Goal: Task Accomplishment & Management: Complete application form

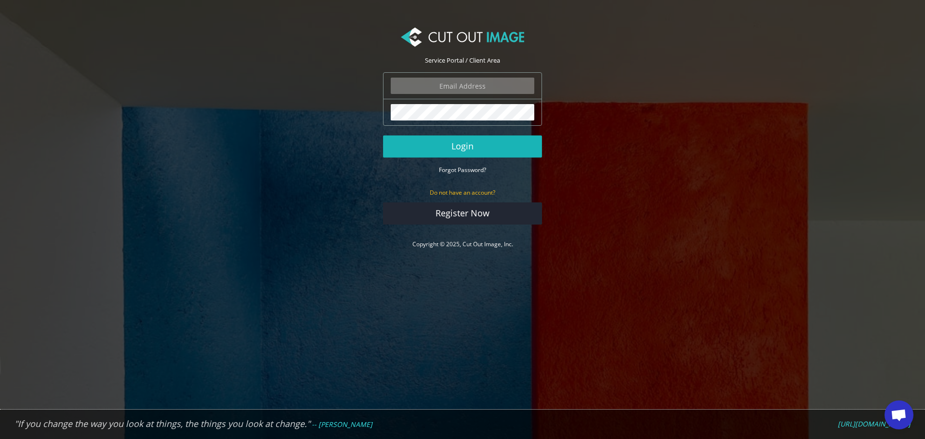
type input "f.brunner@pentagonsports.de"
click at [470, 153] on button "Login" at bounding box center [462, 146] width 159 height 22
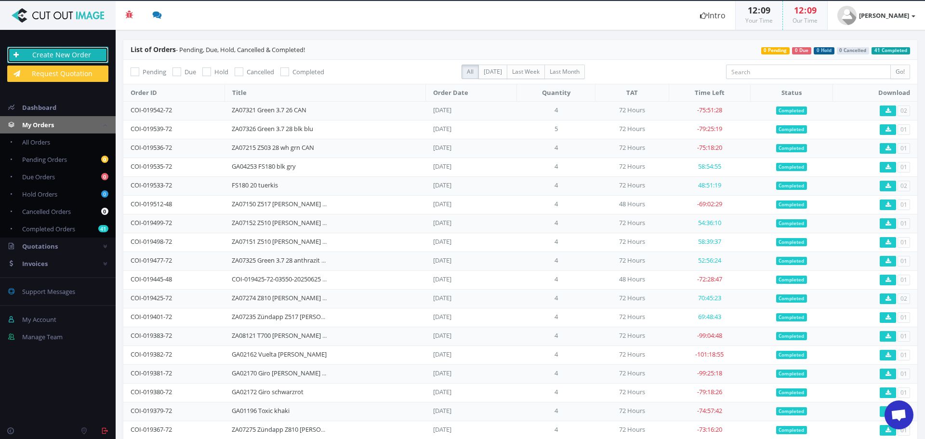
click at [92, 57] on link "Create New Order" at bounding box center [57, 55] width 101 height 16
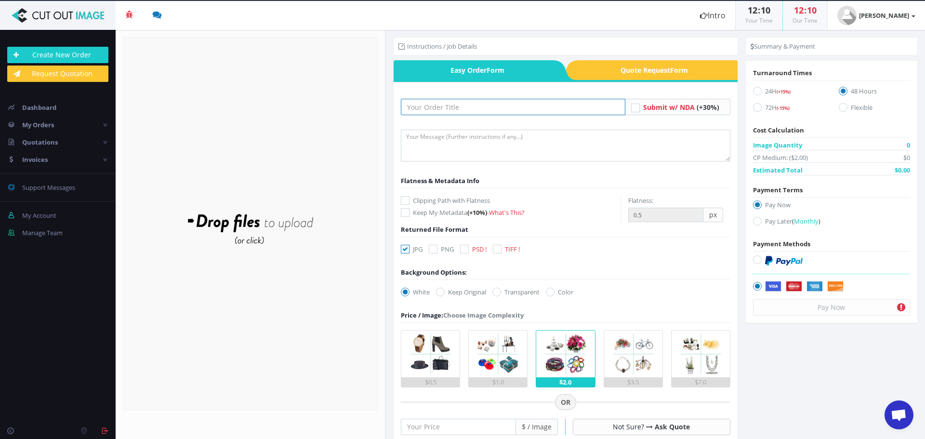
click at [480, 105] on input "text" at bounding box center [513, 107] width 224 height 16
paste input "ZA08110 T700 [PERSON_NAME] psd"
type input "ZA08110 T700 [PERSON_NAME] psd"
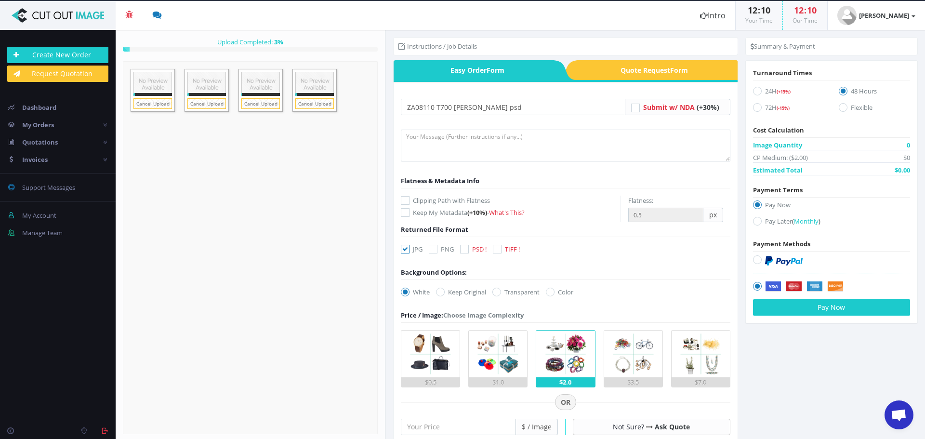
click at [404, 245] on icon at bounding box center [405, 249] width 9 height 9
click at [404, 246] on input "JPG" at bounding box center [406, 249] width 6 height 6
checkbox input "false"
click at [466, 250] on icon at bounding box center [464, 249] width 9 height 9
click at [466, 250] on input "PSD !" at bounding box center [465, 249] width 6 height 6
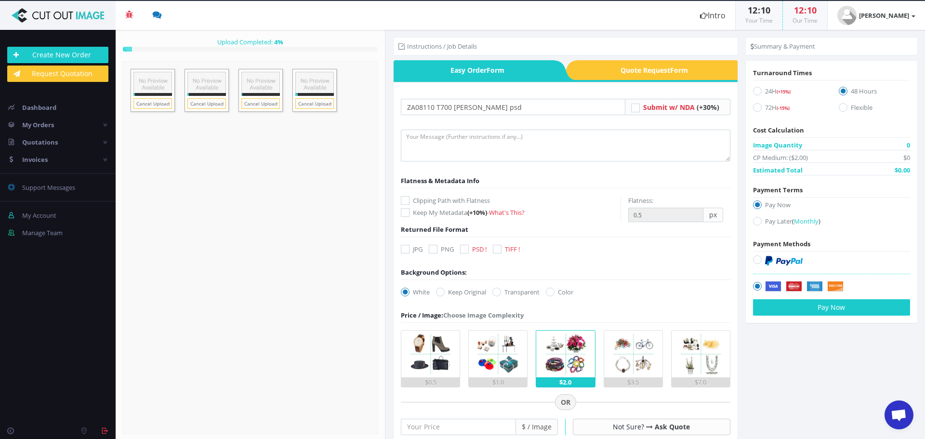
checkbox input "true"
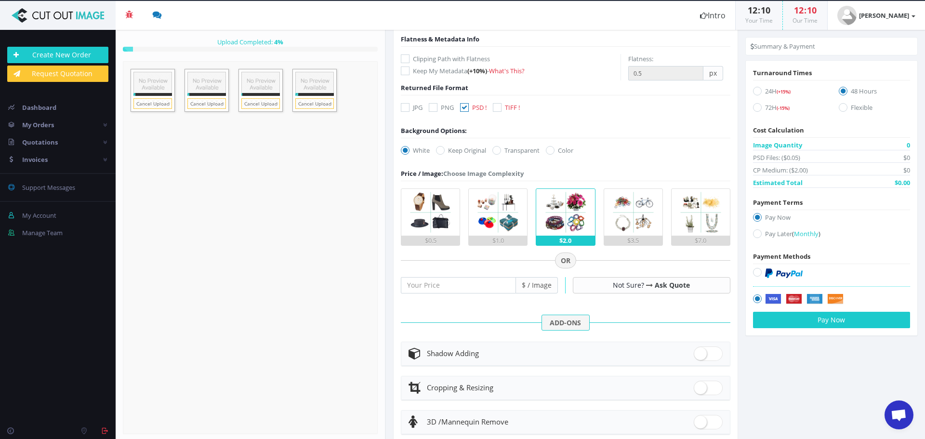
scroll to position [144, 0]
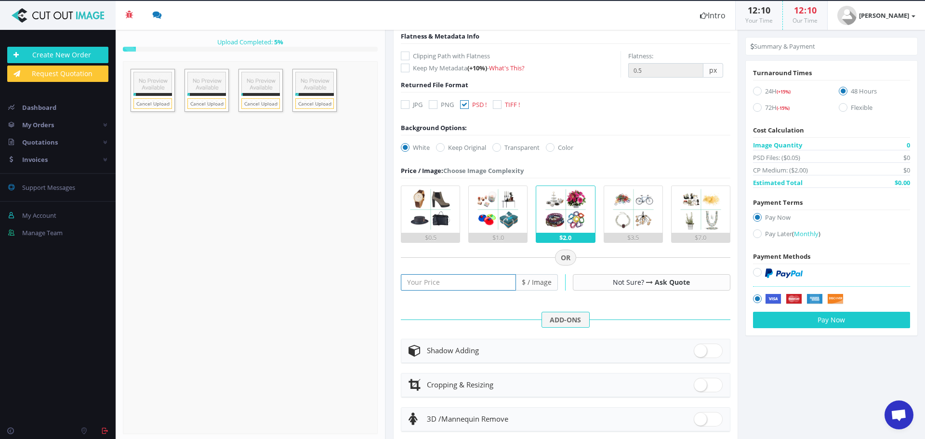
click at [478, 286] on input "number" at bounding box center [458, 282] width 115 height 16
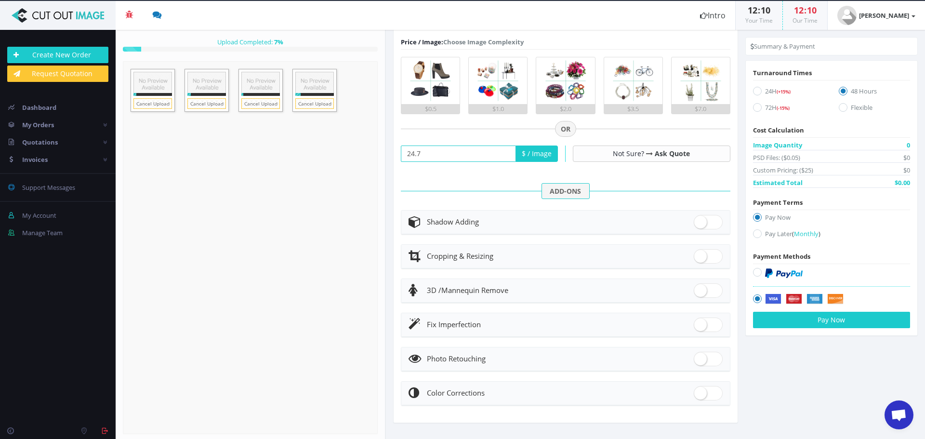
scroll to position [274, 0]
click at [431, 142] on div at bounding box center [565, 159] width 329 height 43
drag, startPoint x: 436, startPoint y: 154, endPoint x: 366, endPoint y: 155, distance: 69.8
click at [366, 155] on section "Upload Completed: 9 % 0.2" at bounding box center [520, 234] width 809 height 409
type input "25"
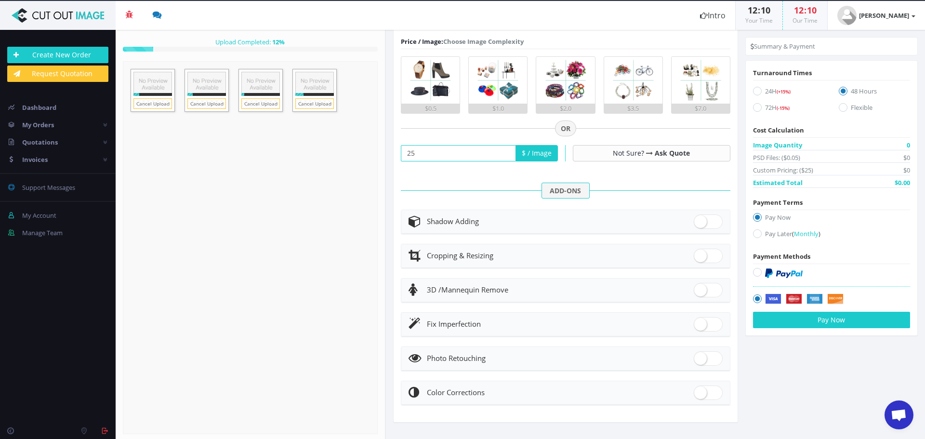
click at [429, 181] on form "ZA08110 T700 [PERSON_NAME] psd Submit w/ NDA (+30%) Keep My Metadata px" at bounding box center [565, 115] width 329 height 580
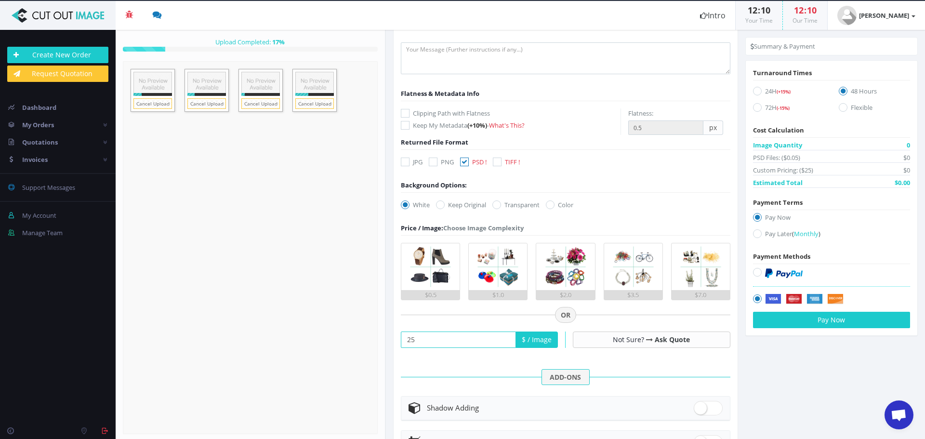
scroll to position [81, 0]
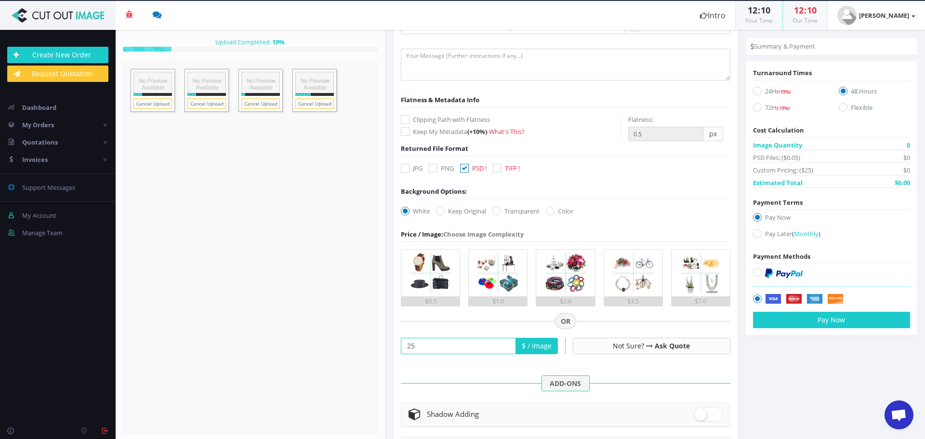
click at [499, 210] on icon at bounding box center [496, 211] width 9 height 9
click at [499, 210] on input "Transparent" at bounding box center [498, 211] width 6 height 6
radio input "true"
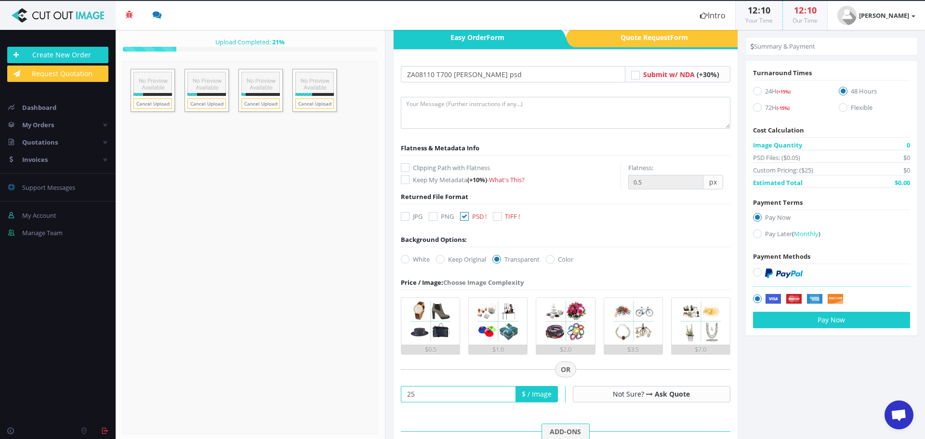
click at [753, 110] on icon at bounding box center [757, 107] width 9 height 9
click at [755, 110] on input "72H (-15%)" at bounding box center [758, 108] width 6 height 6
radio input "true"
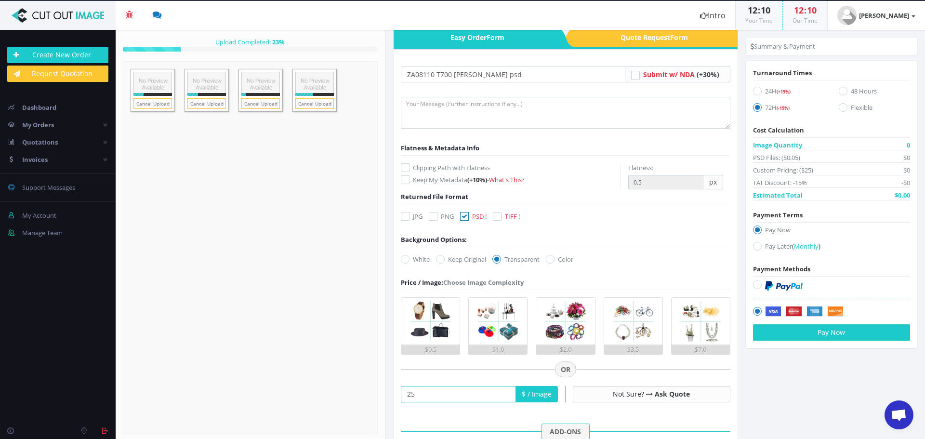
click at [754, 247] on icon at bounding box center [757, 246] width 9 height 9
click at [755, 247] on input "Pay Later ( Monthly )" at bounding box center [758, 246] width 6 height 6
radio input "true"
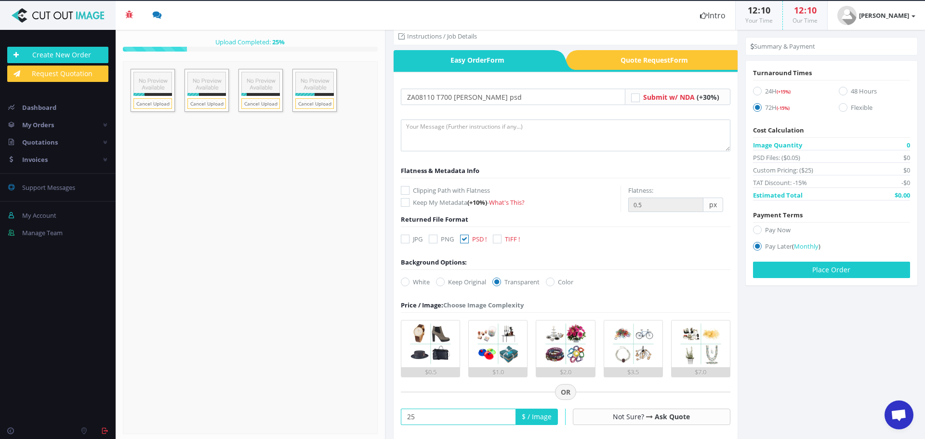
scroll to position [0, 0]
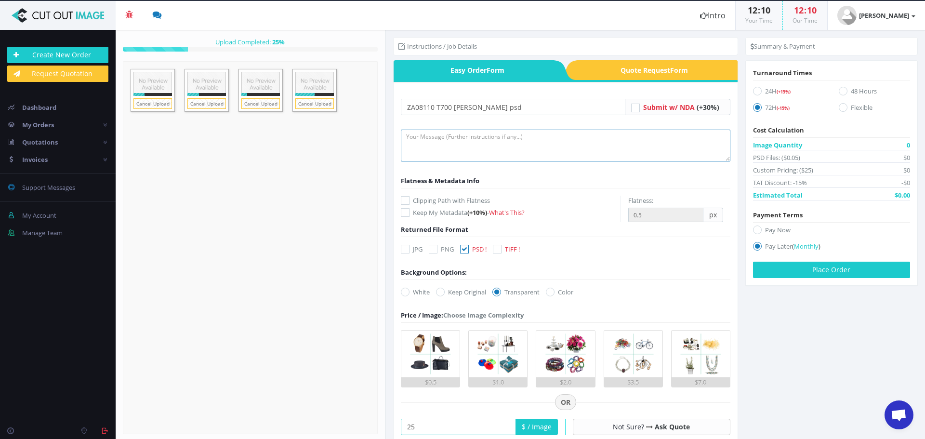
click at [515, 150] on textarea at bounding box center [565, 146] width 329 height 32
type textarea "Please create clipping path and retouch frame. Thank you :)"
